Goal: Transaction & Acquisition: Purchase product/service

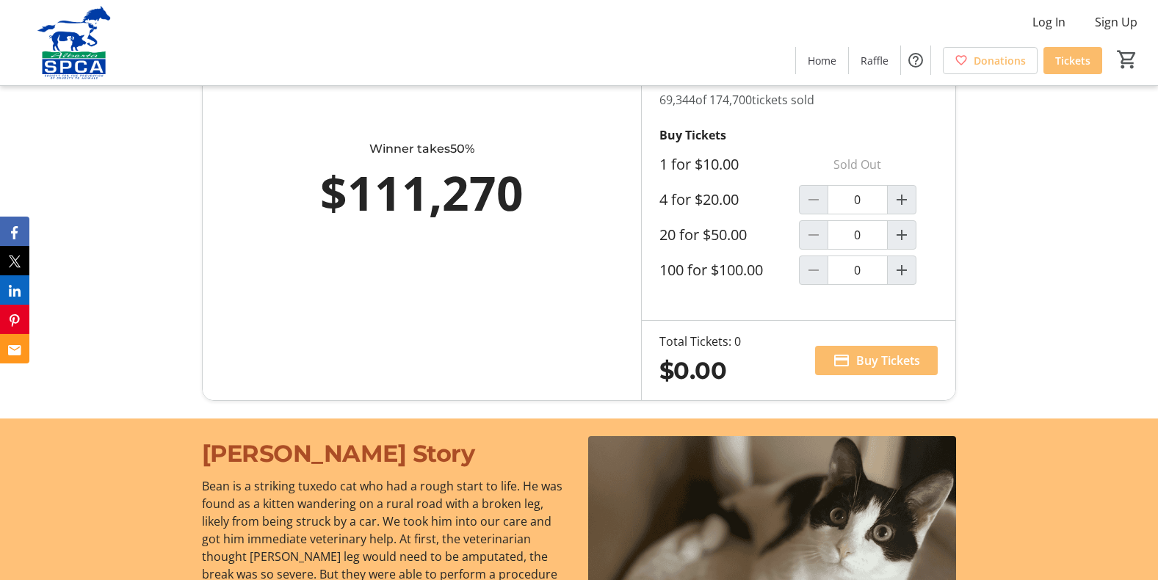
scroll to position [797, 0]
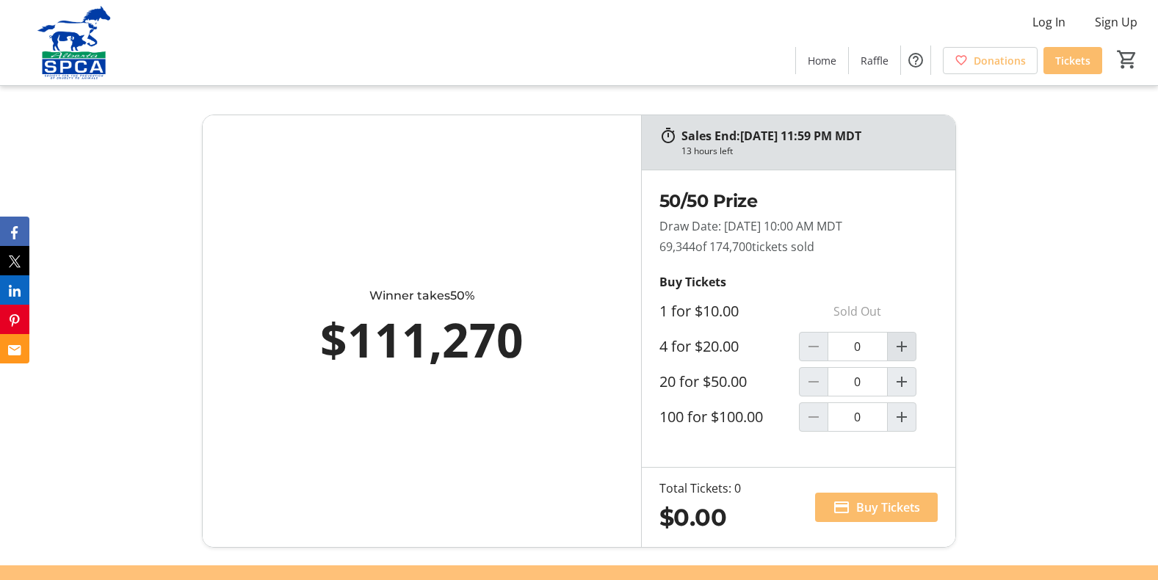
click at [893, 348] on mat-icon "Increment by one" at bounding box center [902, 347] width 18 height 18
type input "1"
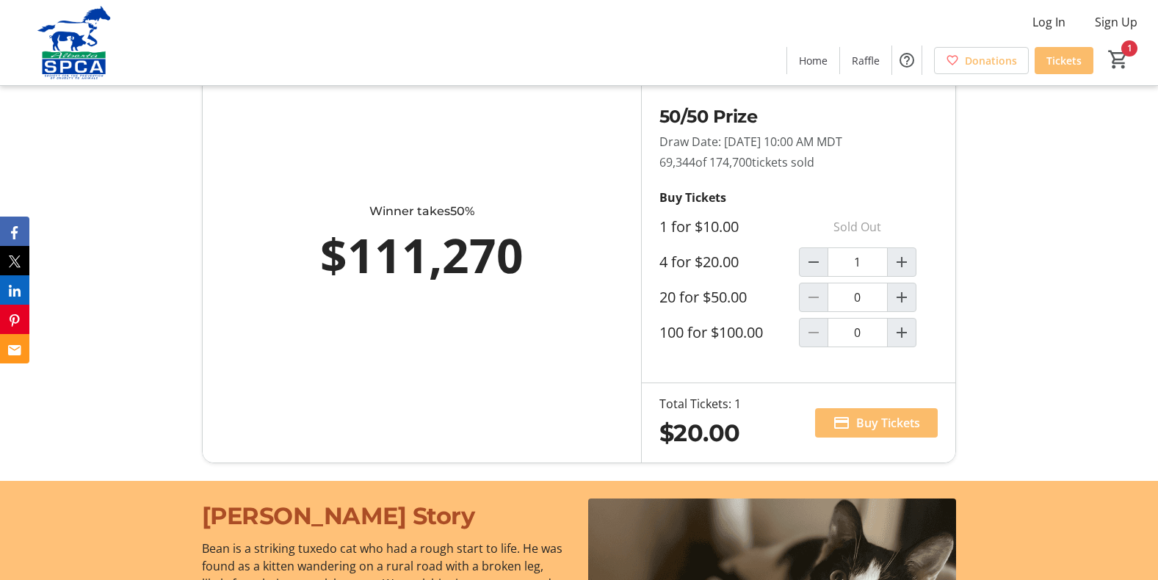
scroll to position [917, 0]
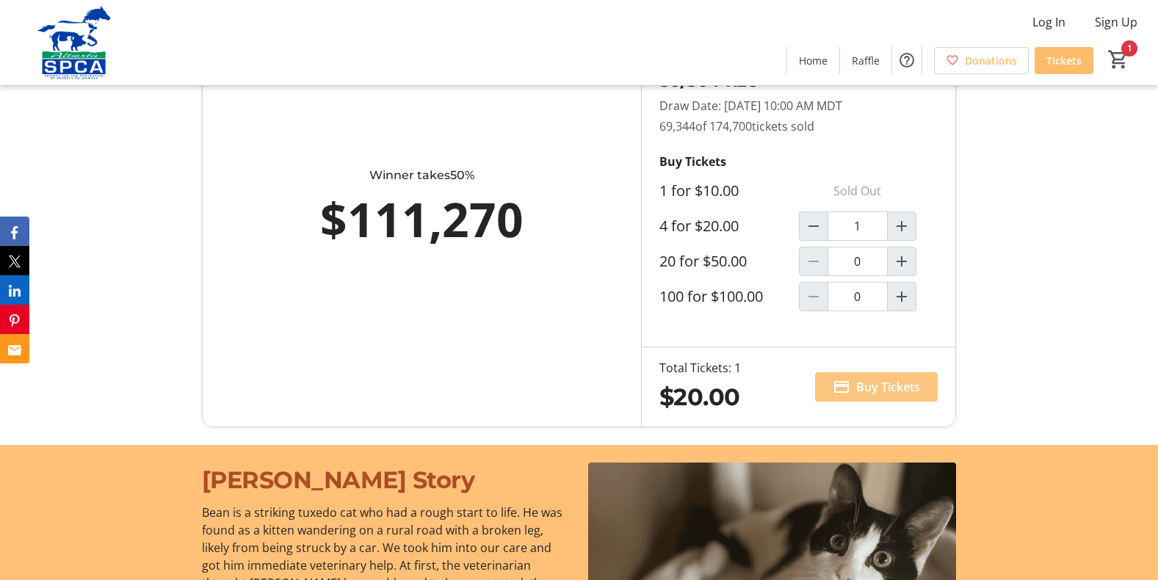
click at [860, 390] on span "Buy Tickets" at bounding box center [888, 387] width 64 height 18
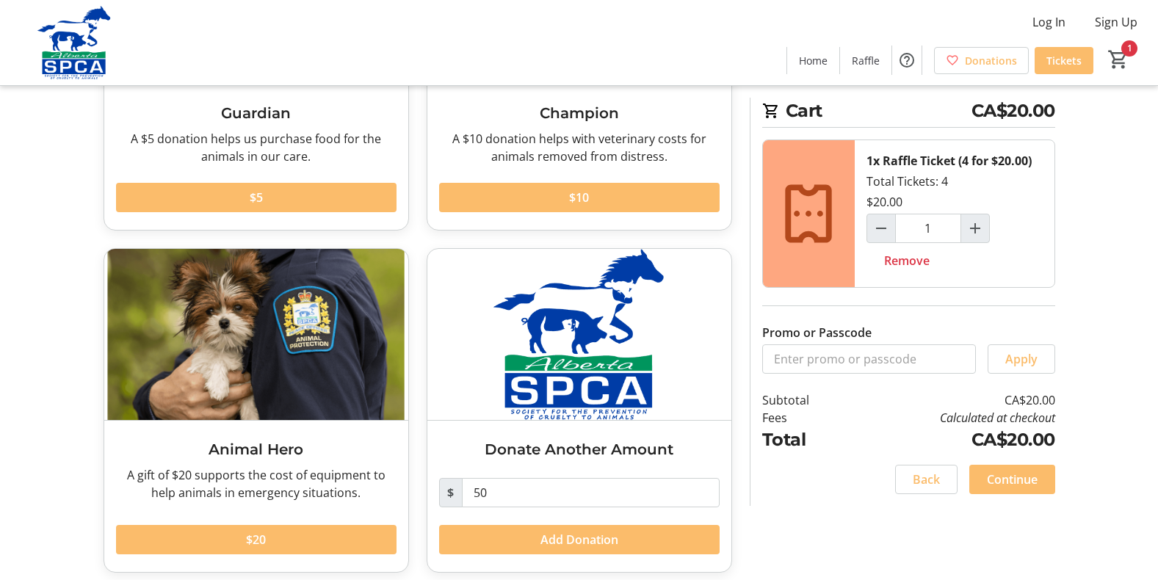
scroll to position [255, 0]
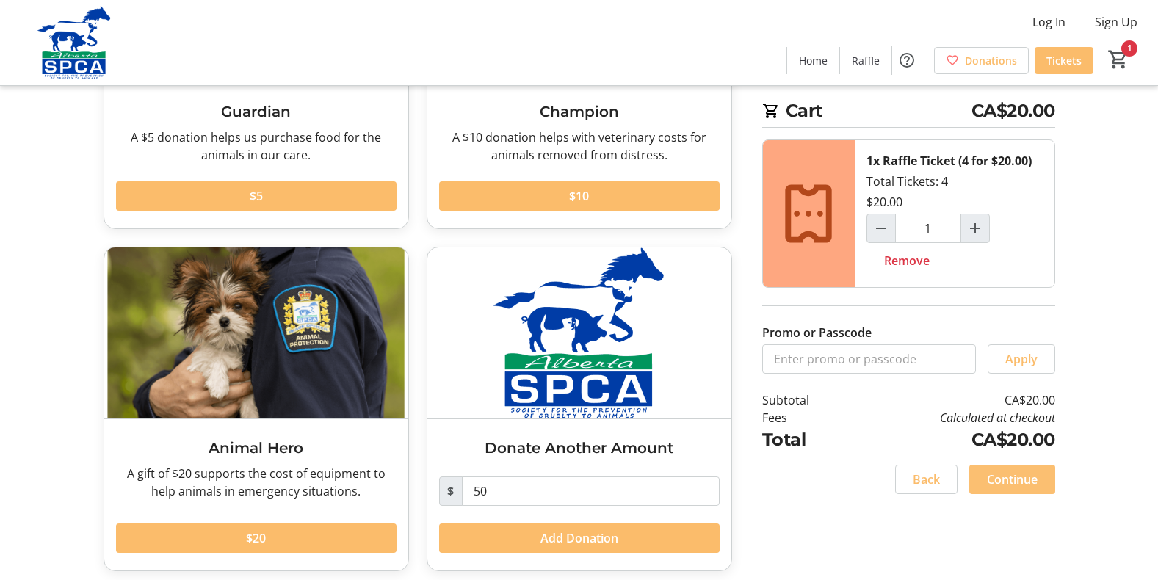
click at [1017, 467] on span at bounding box center [1012, 479] width 86 height 35
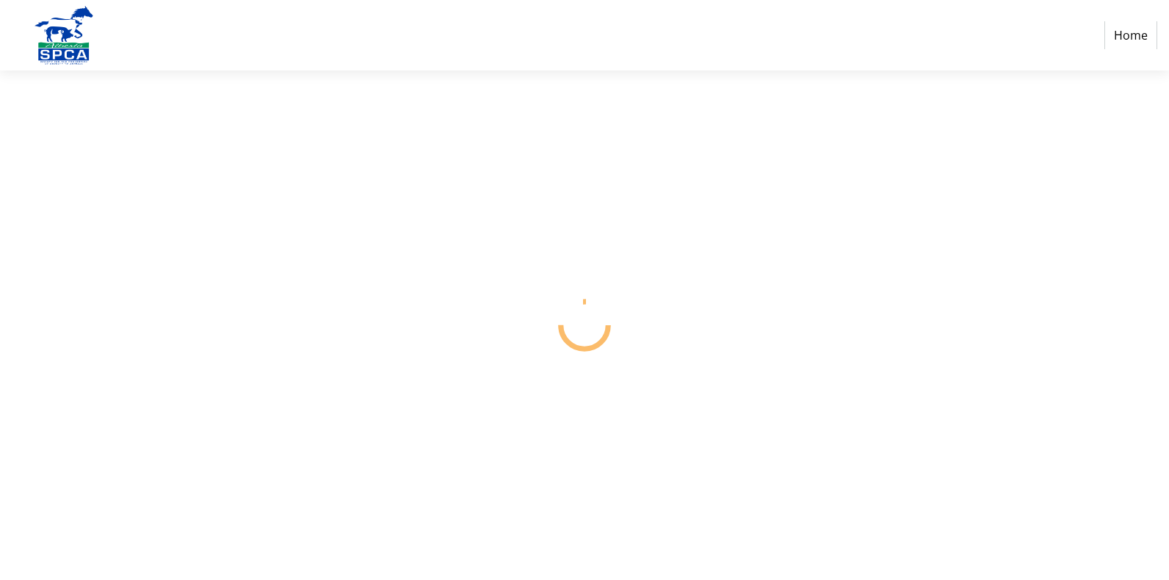
select select "CA"
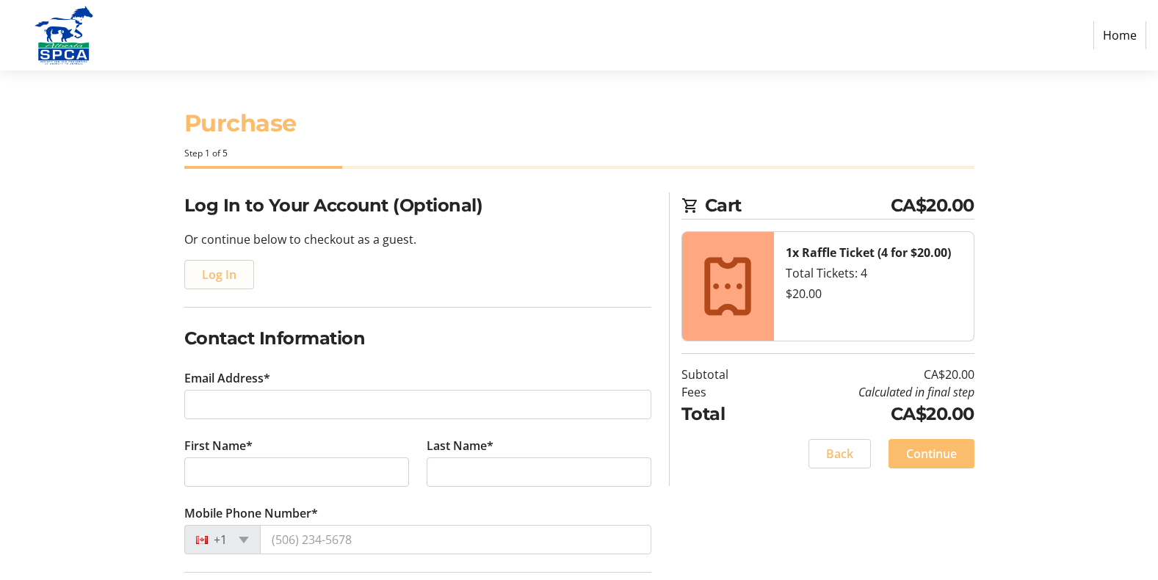
click at [225, 275] on span "Log In" at bounding box center [219, 275] width 35 height 18
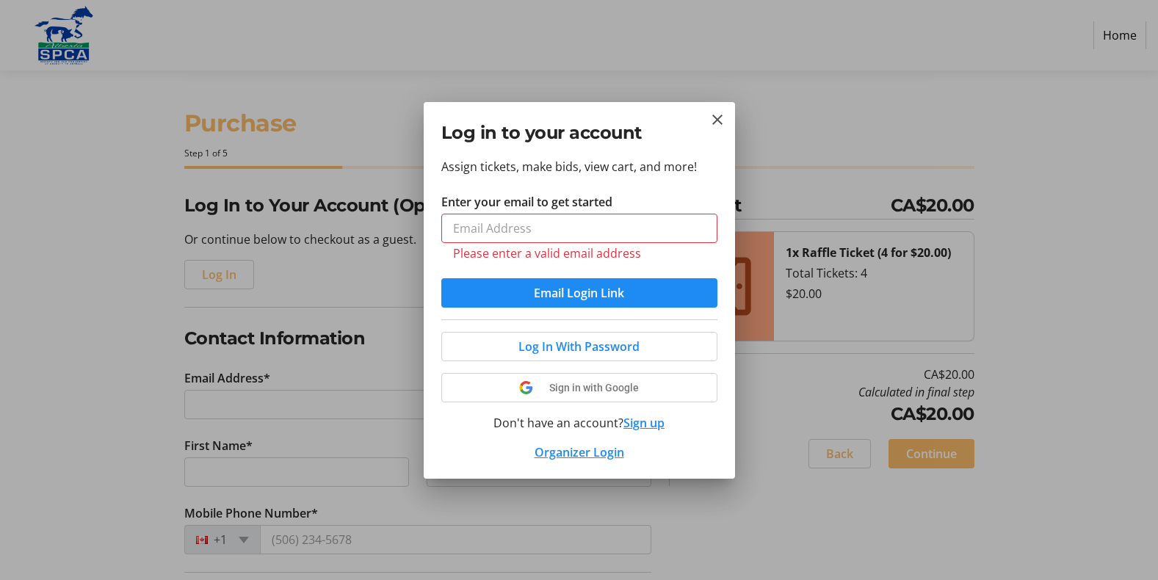
click at [23, 203] on div at bounding box center [579, 290] width 1158 height 580
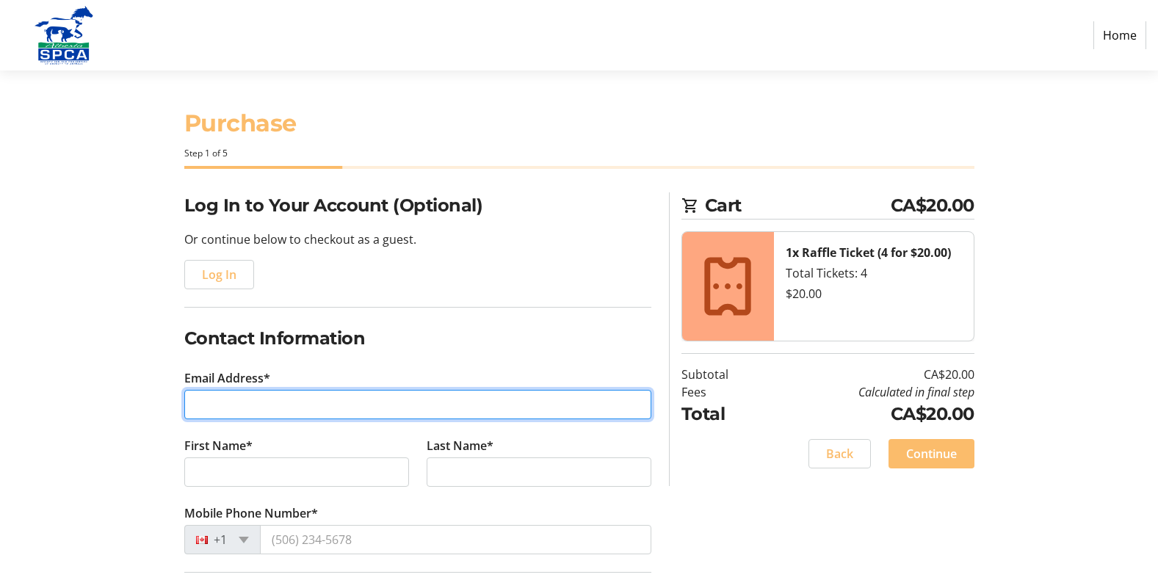
click at [302, 411] on input "Email Address*" at bounding box center [417, 404] width 467 height 29
type input "[EMAIL_ADDRESS][DOMAIN_NAME]"
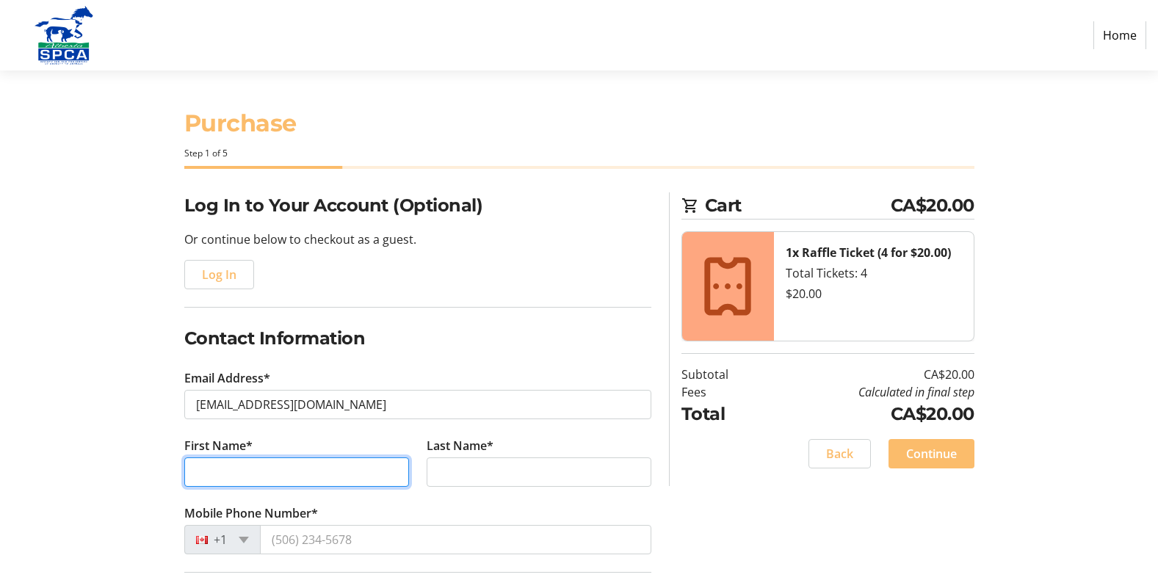
type input "[PERSON_NAME]"
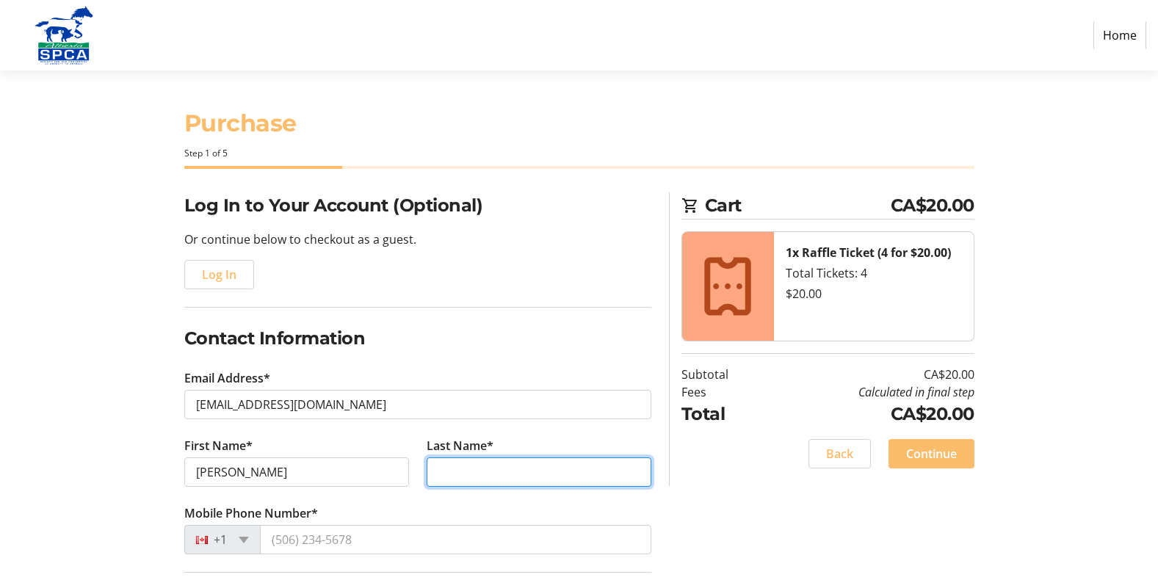
type input "Rixot"
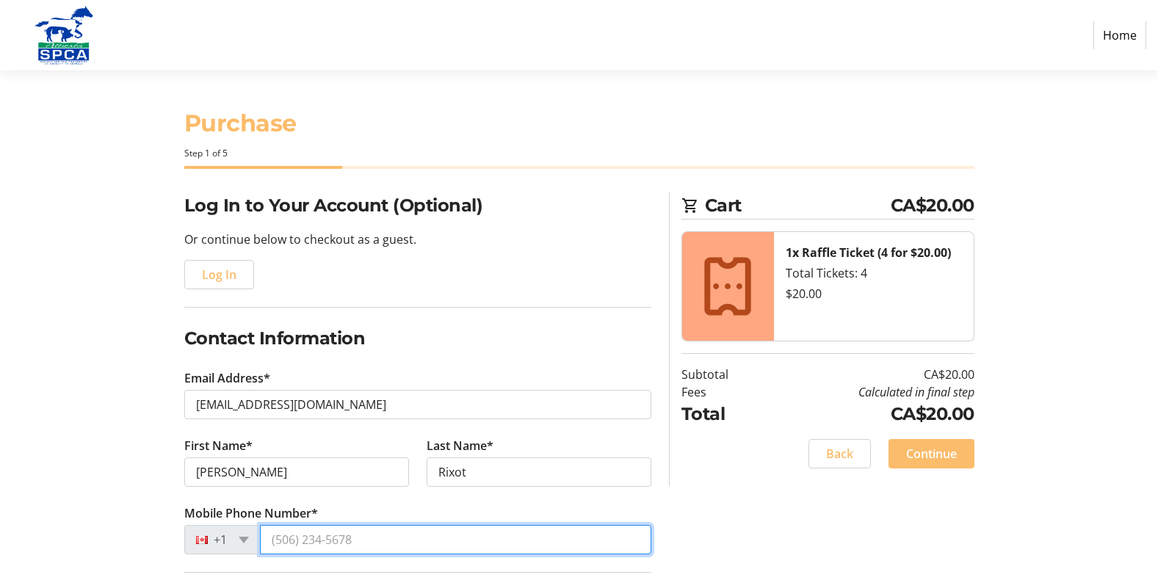
type input "[PHONE_NUMBER]"
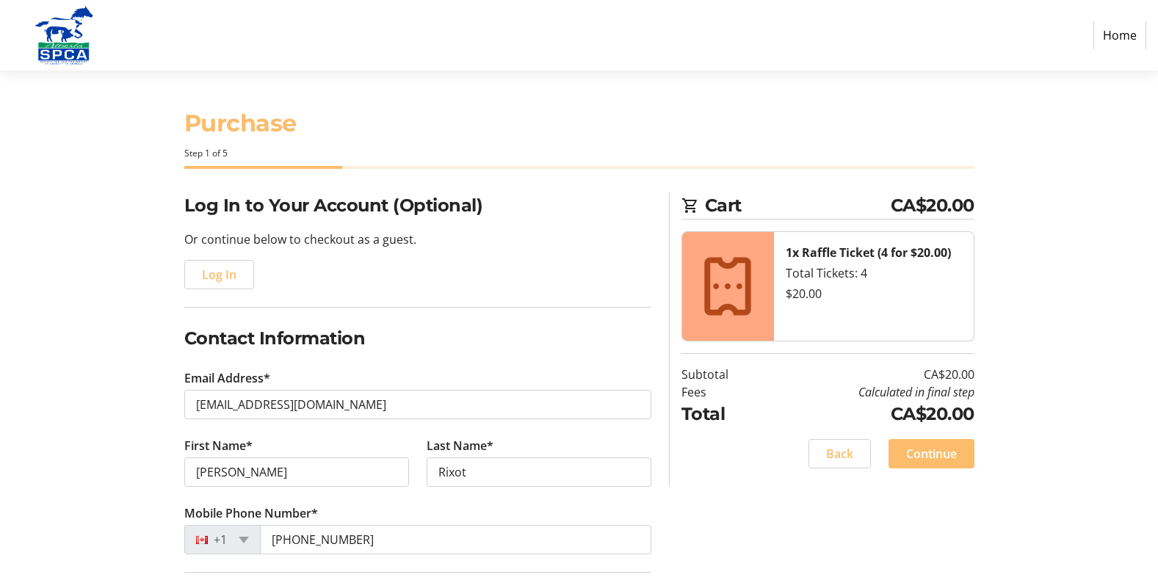
type input "[STREET_ADDRESS][PERSON_NAME]"
type input "[GEOGRAPHIC_DATA]"
select select "AB"
type input "T8H 1W8"
click at [233, 282] on span "Log In" at bounding box center [219, 275] width 35 height 18
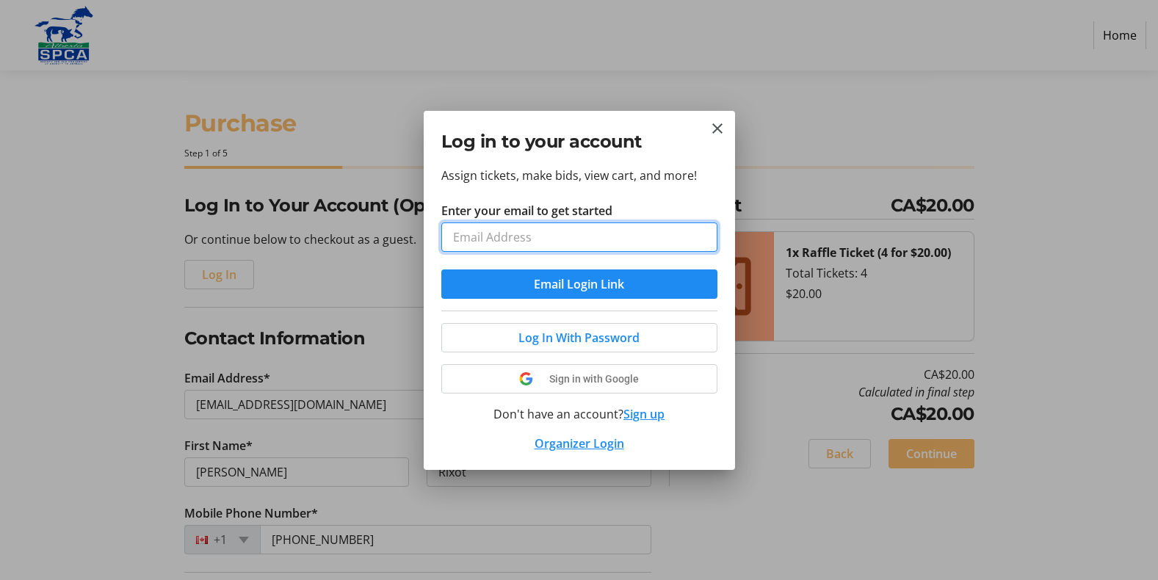
paste input "[EMAIL_ADDRESS][DOMAIN_NAME]"
type input "[EMAIL_ADDRESS][DOMAIN_NAME]"
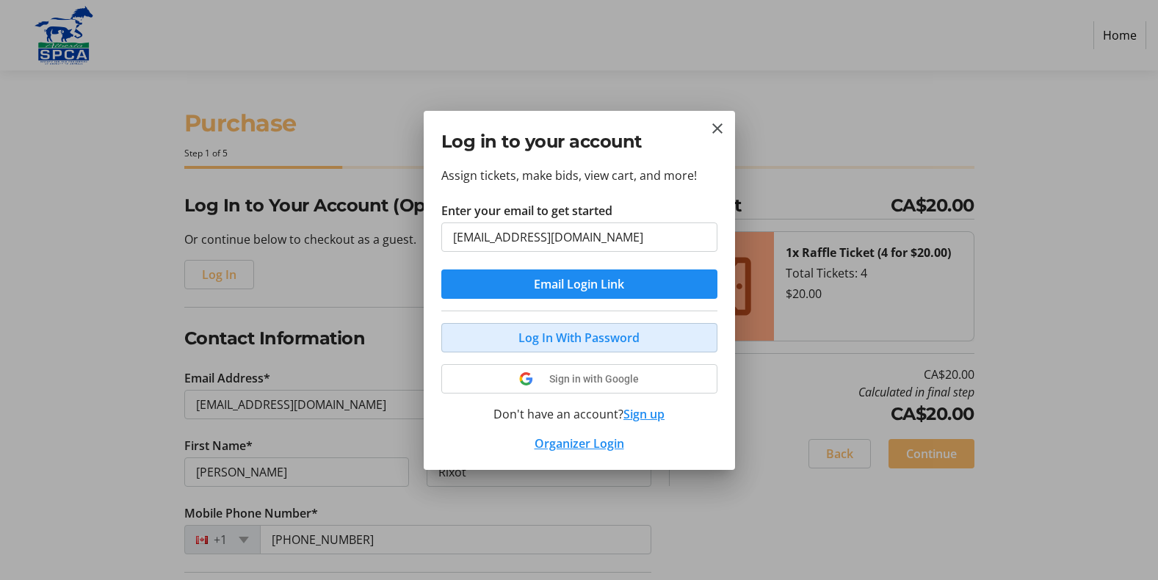
click at [617, 339] on span "Log In With Password" at bounding box center [578, 338] width 121 height 18
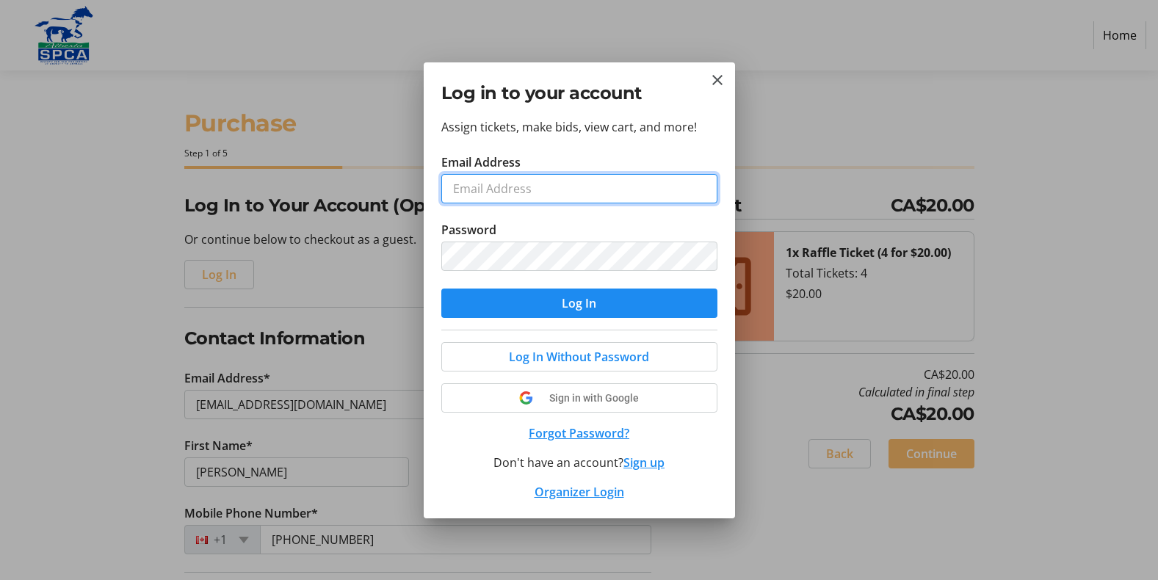
type input "[EMAIL_ADDRESS][DOMAIN_NAME]"
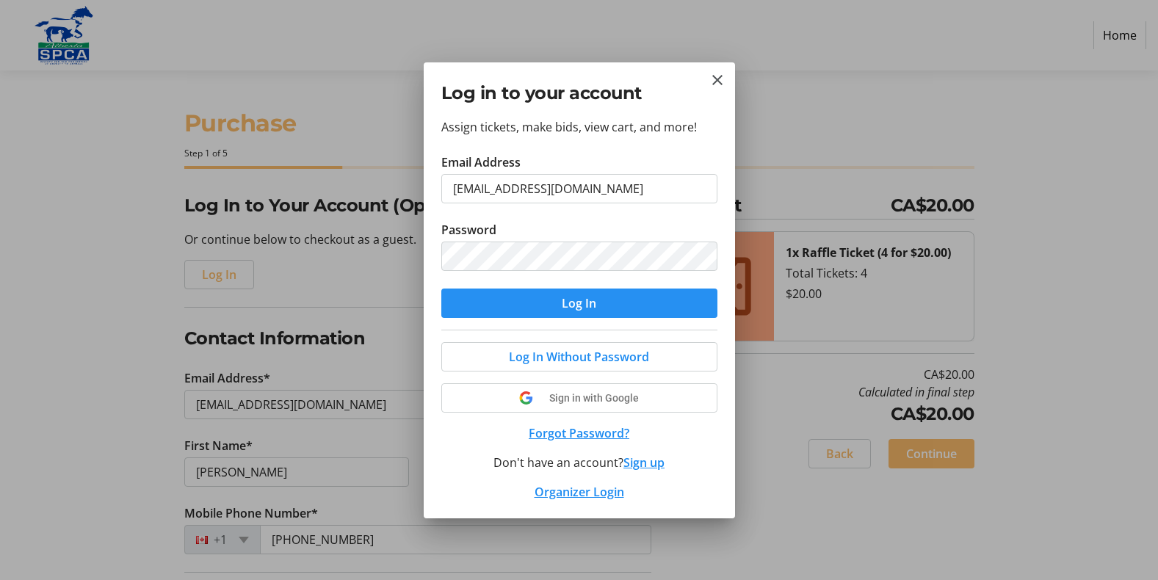
click at [592, 300] on span "Log In" at bounding box center [579, 303] width 35 height 18
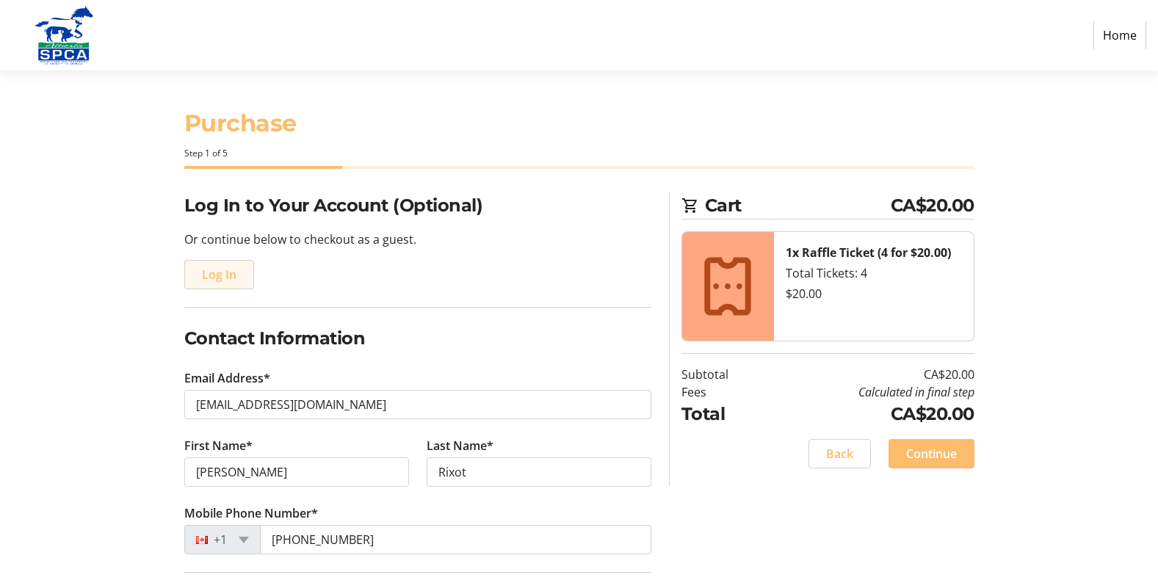
type input "[PERSON_NAME]"
type input "[GEOGRAPHIC_DATA]"
type input "[PHONE_NUMBER]"
radio input "true"
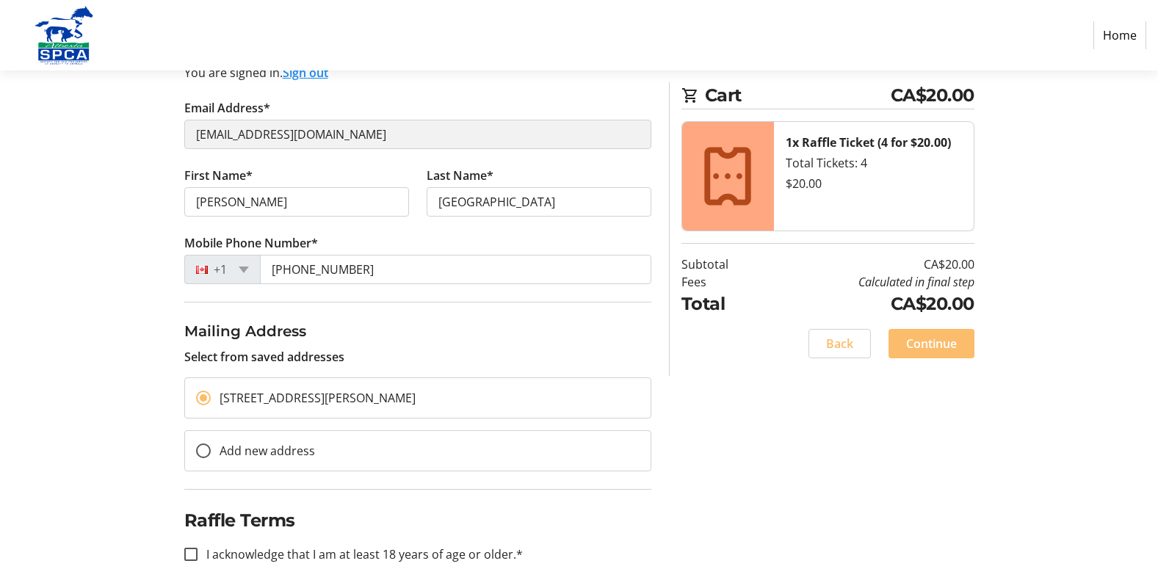
scroll to position [173, 0]
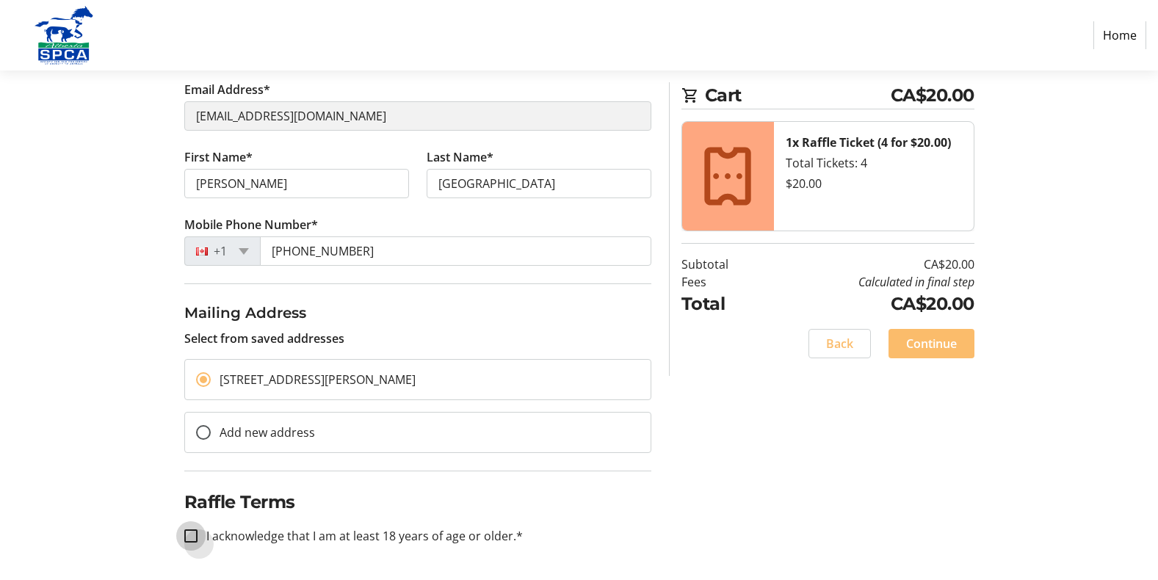
click at [184, 539] on input "I acknowledge that I am at least 18 years of age or older.*" at bounding box center [190, 535] width 13 height 13
checkbox input "true"
click at [946, 341] on span "Continue" at bounding box center [931, 344] width 51 height 18
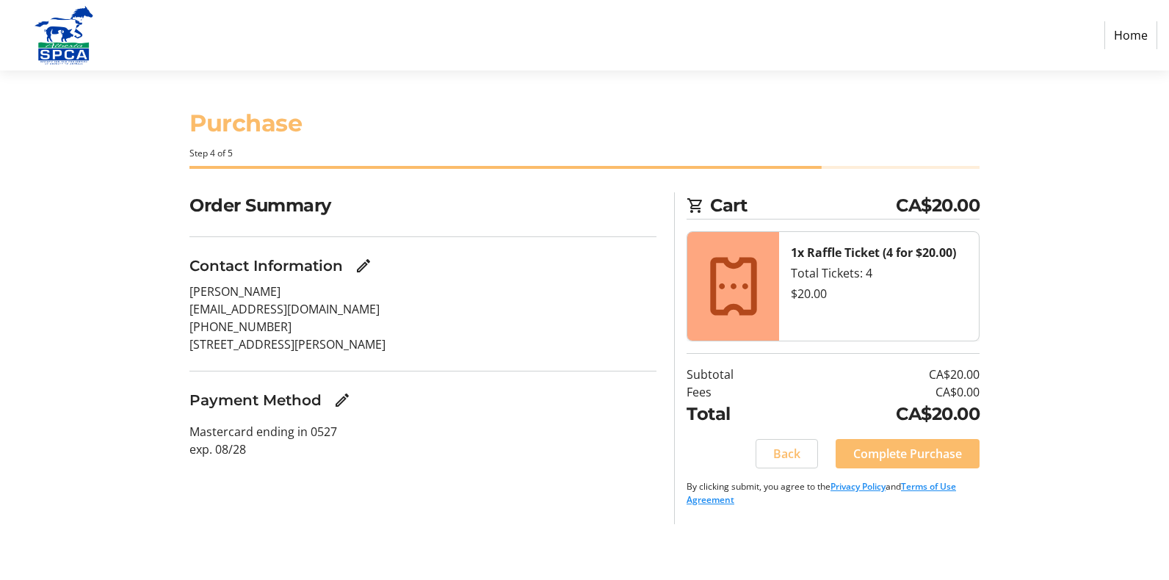
click at [1145, 346] on section "Purchase Step 4 of 5 Cart CA$20.00 1x Raffle Ticket (4 for $20.00) Total Ticket…" at bounding box center [584, 325] width 1169 height 510
click at [344, 395] on mat-icon "Edit Payment Method" at bounding box center [342, 400] width 18 height 18
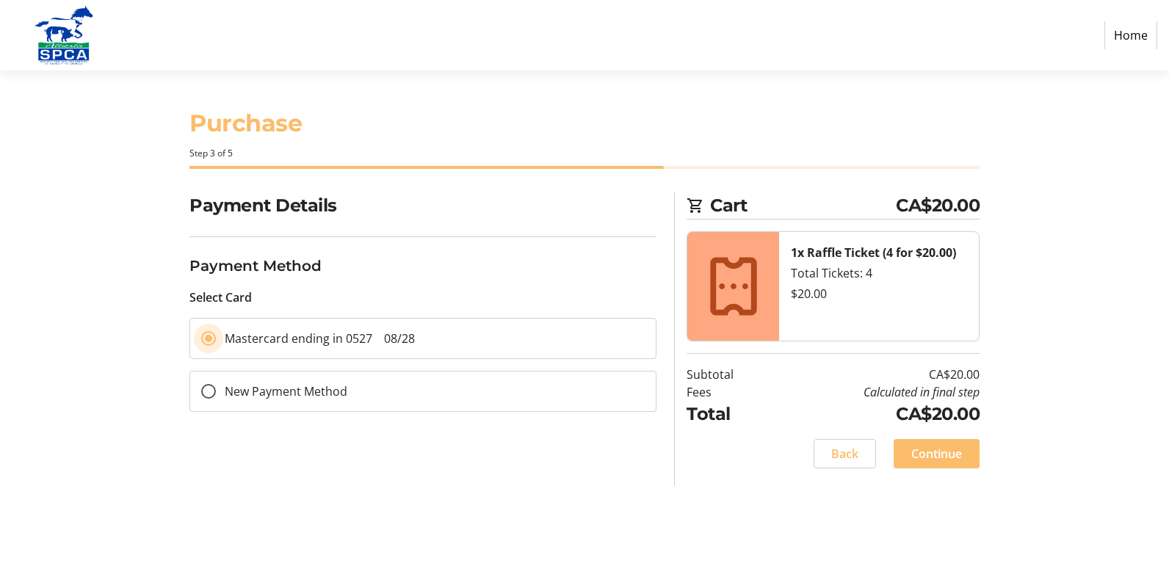
click at [206, 338] on input "Mastercard ending in 0527 08/28" at bounding box center [208, 338] width 15 height 15
click at [241, 473] on div "Payment Details Payment Method Select Card Mastercard ending in 0527 08/28 New …" at bounding box center [423, 339] width 485 height 294
click at [206, 394] on input "New Payment Method" at bounding box center [208, 391] width 15 height 15
radio input "true"
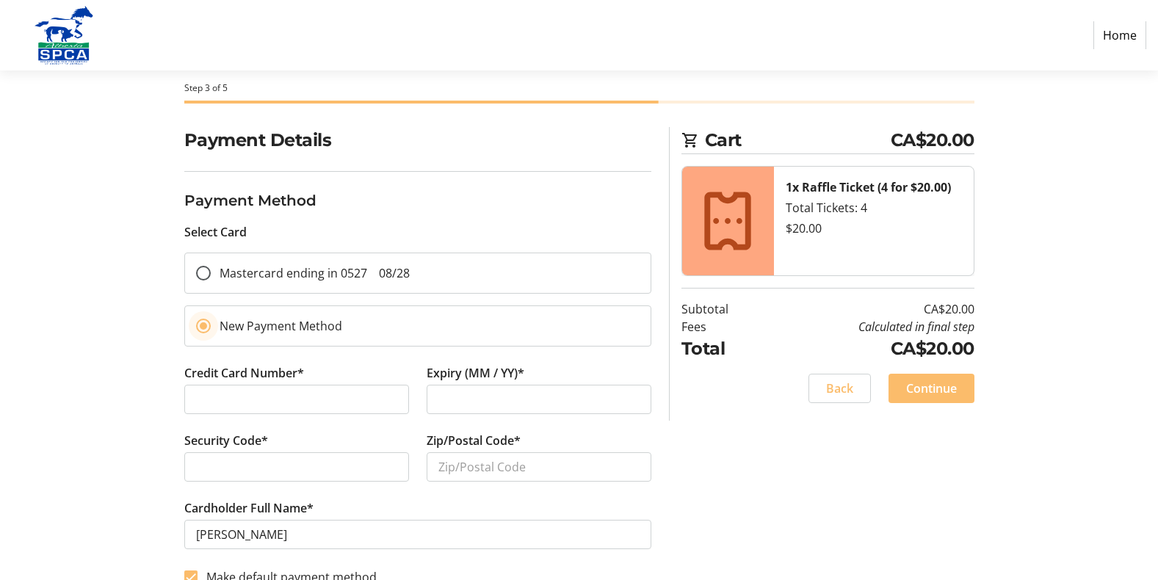
scroll to position [89, 0]
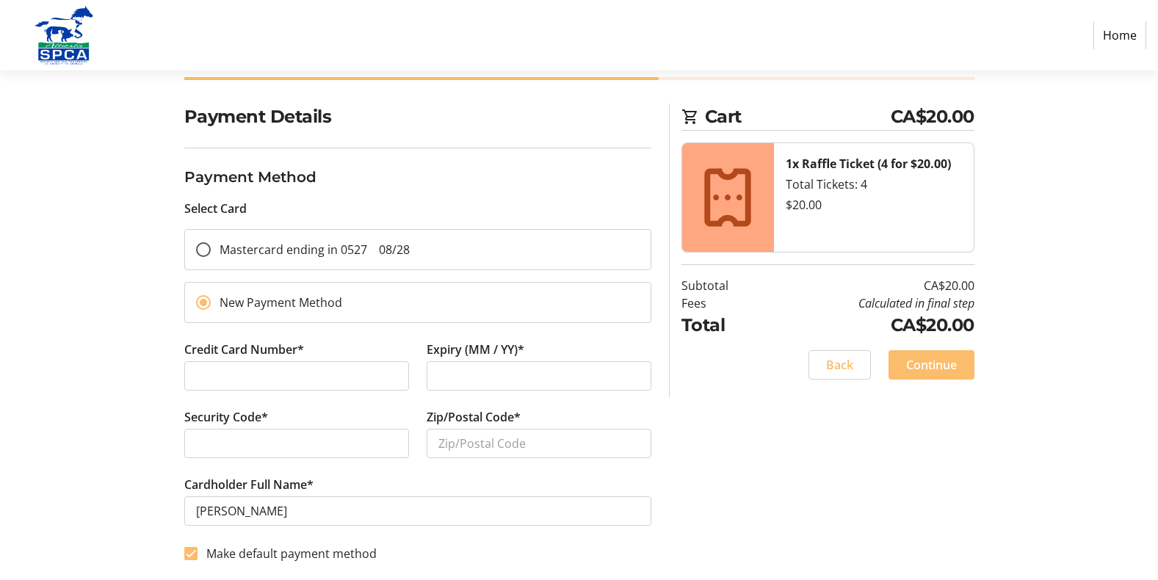
click at [1130, 239] on section "Purchase Step 3 of 5 Cart CA$20.00 1x Raffle Ticket (4 for $20.00) Total Ticket…" at bounding box center [579, 281] width 1158 height 598
click at [916, 360] on span "Continue" at bounding box center [931, 365] width 51 height 18
type input "0"
type input "T8H1W8"
click at [192, 552] on input "Make default payment method" at bounding box center [190, 553] width 13 height 13
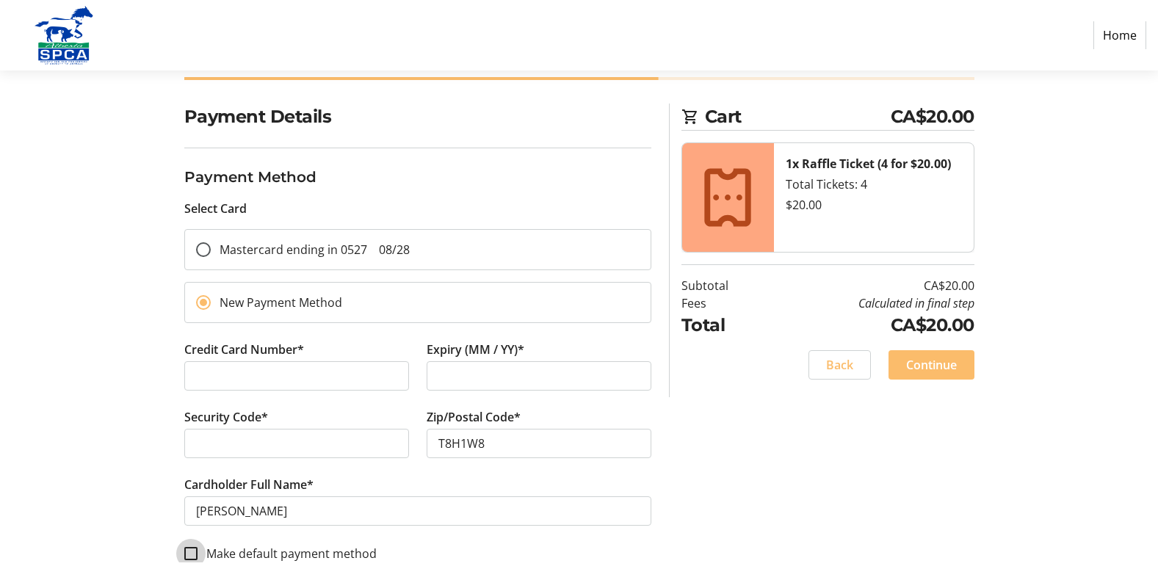
checkbox input "false"
click at [965, 360] on span at bounding box center [931, 364] width 86 height 35
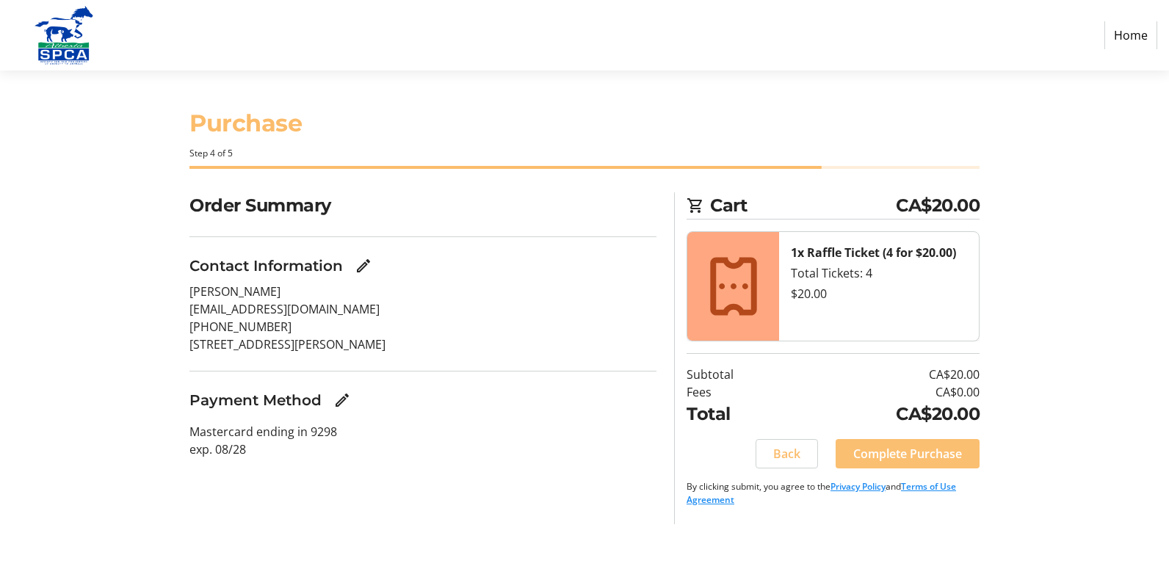
click at [933, 449] on span "Complete Purchase" at bounding box center [907, 454] width 109 height 18
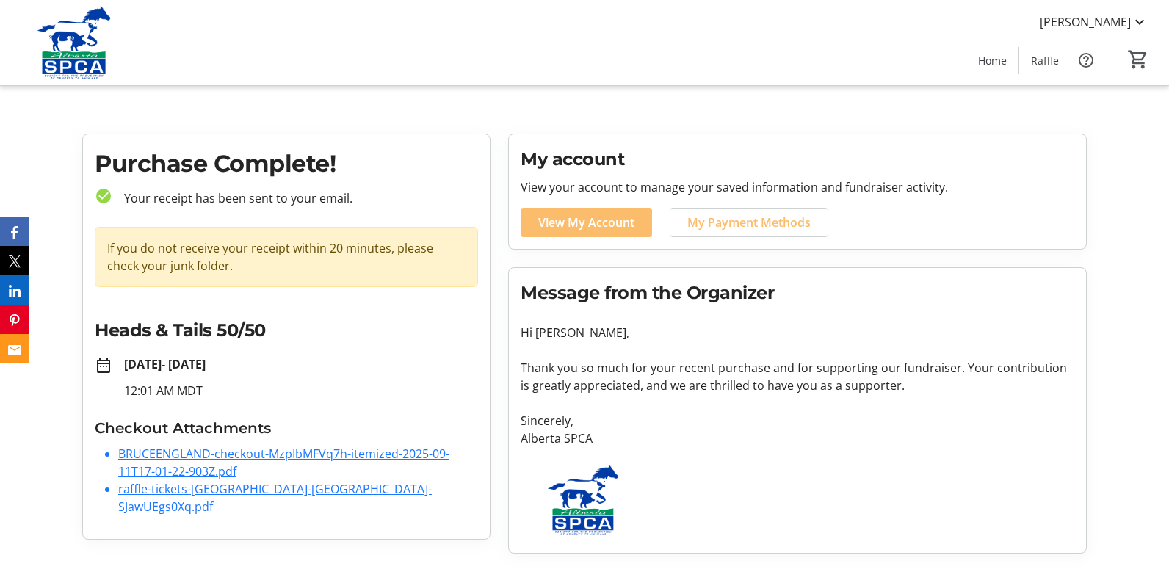
click at [221, 457] on link "BRUCEENGLAND-checkout-MzpIbMFVq7h-itemized-2025-09-11T17-01-22-903Z.pdf" at bounding box center [283, 463] width 331 height 34
click at [173, 493] on link "raffle-tickets-[GEOGRAPHIC_DATA]-[GEOGRAPHIC_DATA]-SJawUEgs0Xq.pdf" at bounding box center [274, 498] width 313 height 34
